Goal: Find specific page/section: Find specific page/section

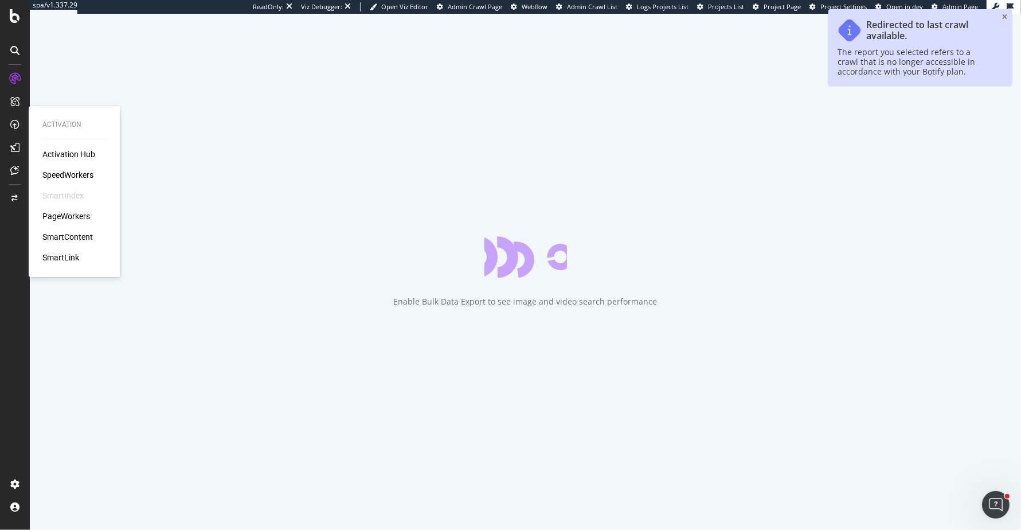
click at [69, 214] on div "PageWorkers" at bounding box center [66, 215] width 48 height 11
